Goal: Task Accomplishment & Management: Complete application form

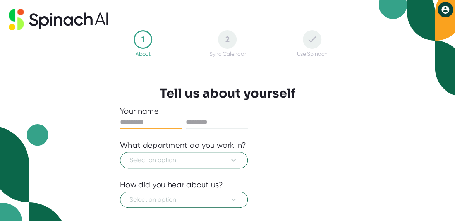
click at [149, 120] on input "text" at bounding box center [151, 122] width 62 height 12
click at [145, 121] on input "text" at bounding box center [151, 122] width 62 height 12
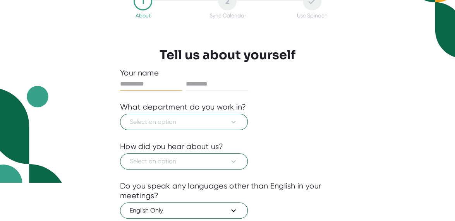
scroll to position [39, 0]
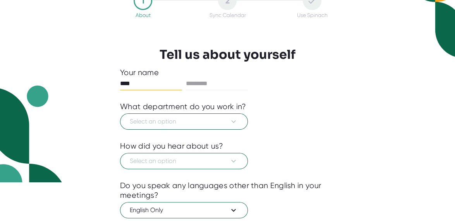
type input "****"
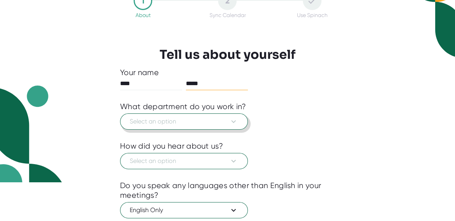
type input "*****"
click at [144, 121] on span "Select an option" at bounding box center [184, 121] width 108 height 9
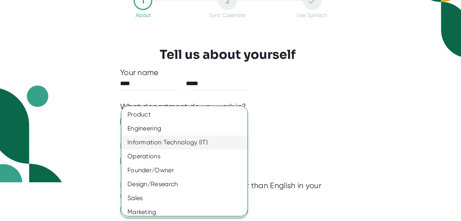
click at [185, 143] on div "Information Technology (IT)" at bounding box center [187, 143] width 132 height 14
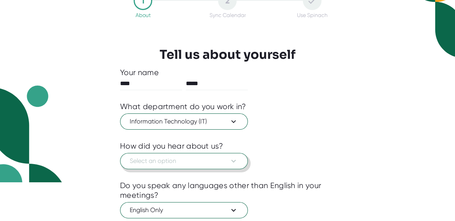
click at [183, 160] on span "Select an option" at bounding box center [184, 160] width 108 height 9
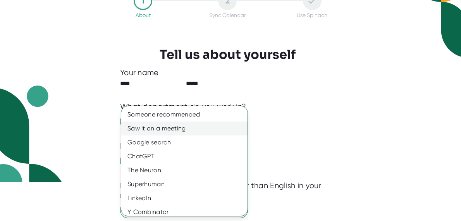
click at [181, 127] on div "Saw it on a meeting" at bounding box center [187, 129] width 132 height 14
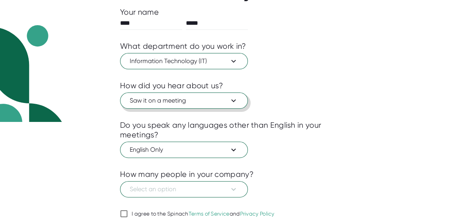
scroll to position [116, 0]
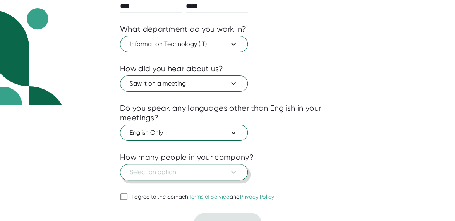
click at [237, 171] on icon at bounding box center [233, 172] width 9 height 9
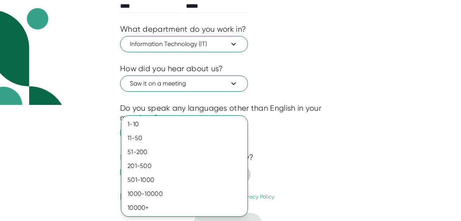
click at [314, 169] on div at bounding box center [230, 110] width 461 height 221
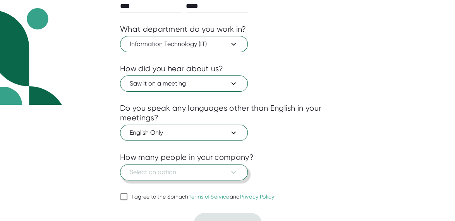
click at [122, 194] on input "I agree to the Spinach Terms of Service and Privacy Policy" at bounding box center [124, 196] width 8 height 9
checkbox input "true"
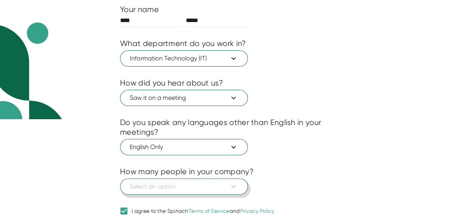
scroll to position [89, 0]
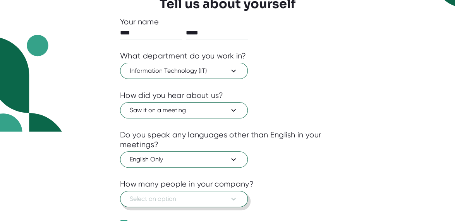
click at [233, 198] on icon at bounding box center [233, 199] width 5 height 3
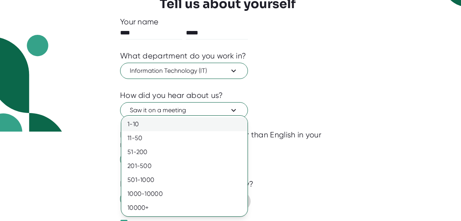
click at [132, 120] on div "1-10" at bounding box center [184, 124] width 126 height 14
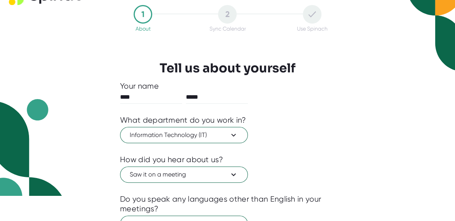
scroll to position [12, 0]
